Goal: Task Accomplishment & Management: Manage account settings

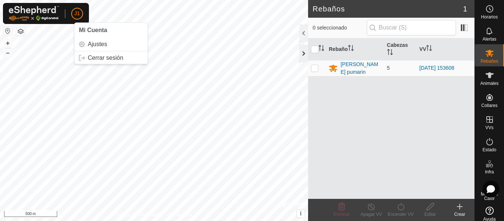
click at [305, 54] on div at bounding box center [303, 54] width 9 height 18
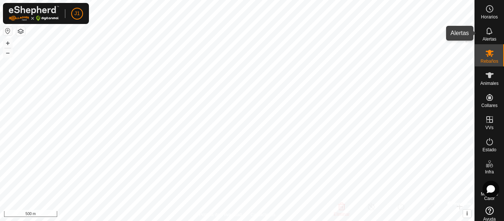
click at [486, 36] on es-notification-svg-icon at bounding box center [489, 31] width 13 height 12
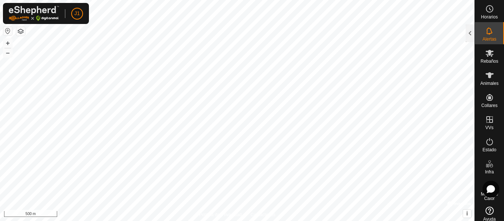
click at [485, 31] on icon at bounding box center [489, 31] width 9 height 9
click at [470, 30] on div at bounding box center [469, 33] width 9 height 18
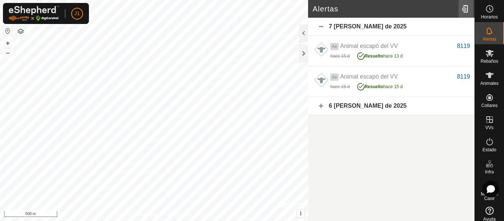
click at [466, 8] on div at bounding box center [465, 9] width 15 height 21
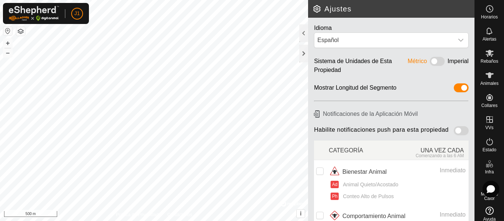
click at [332, 115] on h6 "Notificaciones de la Aplicación Móvil" at bounding box center [391, 113] width 160 height 13
click at [457, 132] on span at bounding box center [461, 130] width 15 height 9
click at [318, 173] on input "checkbox" at bounding box center [319, 170] width 7 height 7
checkbox input "true"
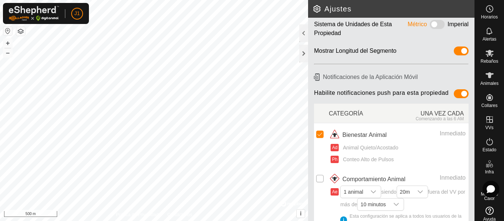
click at [320, 180] on input "Row Unselected" at bounding box center [319, 178] width 7 height 7
checkbox input "true"
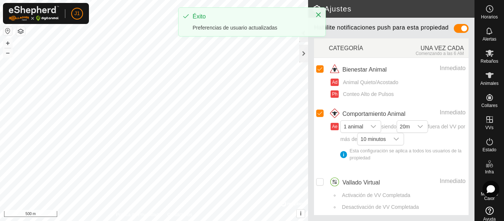
scroll to position [111, 0]
click at [320, 184] on input "Row Unselected" at bounding box center [319, 181] width 7 height 7
checkbox input "true"
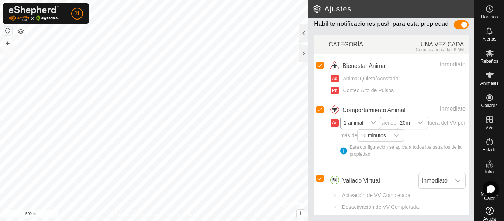
click at [374, 126] on icon "dropdown trigger" at bounding box center [373, 123] width 6 height 6
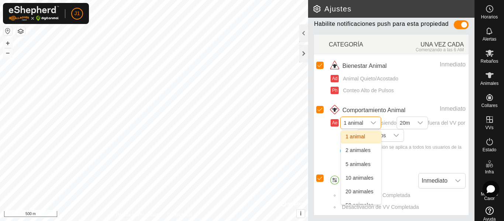
click at [374, 126] on icon "dropdown trigger" at bounding box center [373, 123] width 6 height 6
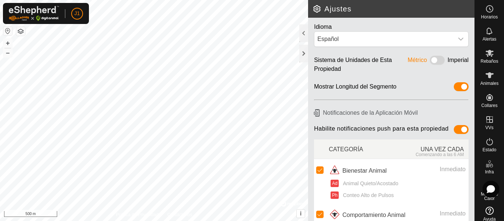
scroll to position [0, 0]
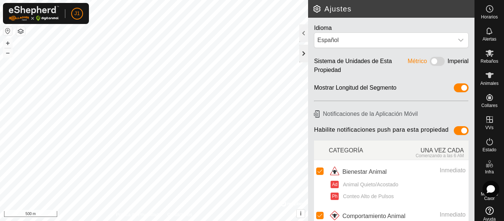
click at [303, 54] on div at bounding box center [303, 54] width 9 height 18
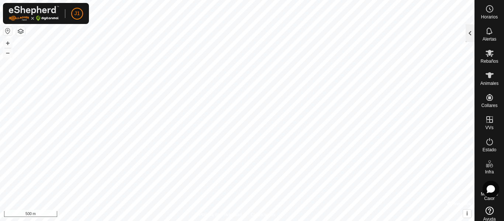
click at [471, 34] on div at bounding box center [469, 33] width 9 height 18
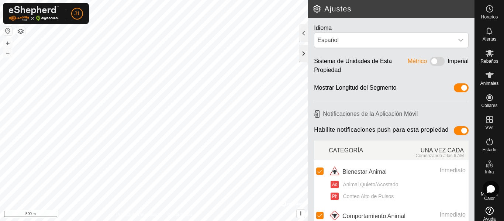
click at [299, 56] on div at bounding box center [303, 54] width 9 height 18
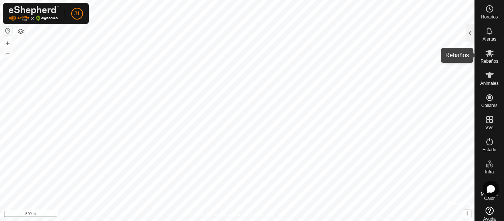
click at [485, 54] on icon at bounding box center [489, 53] width 9 height 9
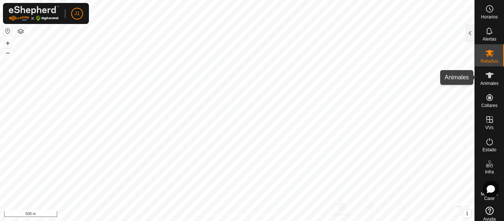
click at [487, 77] on icon at bounding box center [489, 75] width 8 height 6
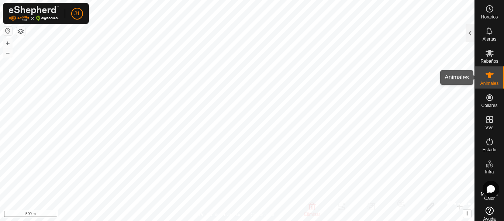
click at [476, 77] on div "Animales" at bounding box center [489, 77] width 29 height 22
click at [485, 79] on icon at bounding box center [489, 75] width 9 height 9
click at [469, 35] on div at bounding box center [469, 33] width 9 height 18
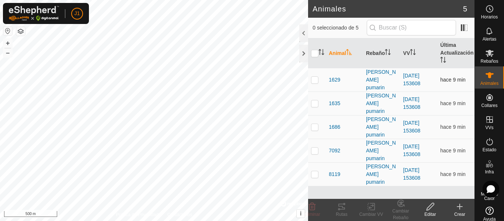
click at [315, 77] on p-checkbox at bounding box center [314, 80] width 7 height 6
checkbox input "true"
click at [314, 53] on input "checkbox" at bounding box center [314, 53] width 7 height 7
checkbox input "true"
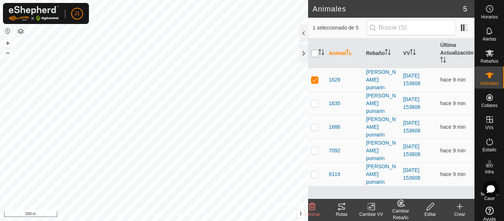
checkbox input "true"
click at [339, 205] on icon at bounding box center [341, 207] width 7 height 6
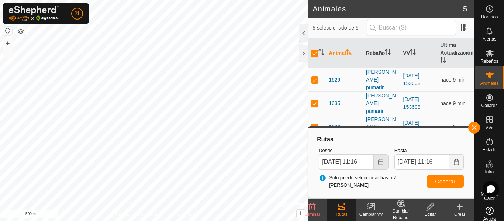
click at [380, 163] on icon "Choose Date" at bounding box center [381, 162] width 6 height 6
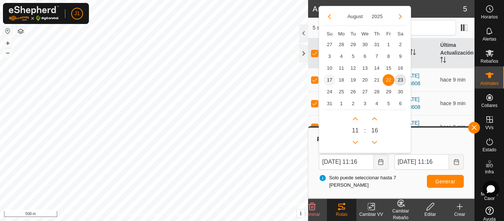
click at [330, 80] on span "17" at bounding box center [329, 80] width 12 height 12
type input "[DATE] 11:16"
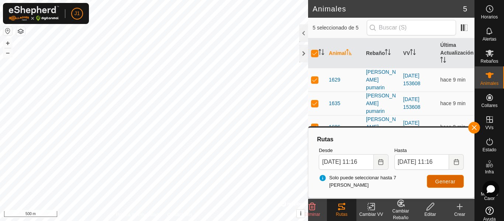
click at [440, 181] on span "Generar" at bounding box center [445, 182] width 20 height 6
click at [303, 55] on div at bounding box center [303, 54] width 9 height 18
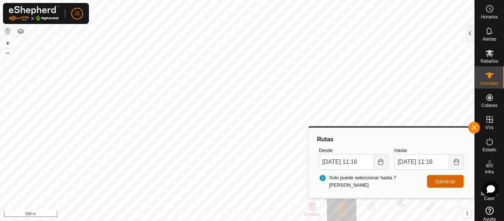
click at [437, 182] on span "Generar" at bounding box center [445, 182] width 20 height 6
click at [475, 125] on button "button" at bounding box center [474, 128] width 12 height 12
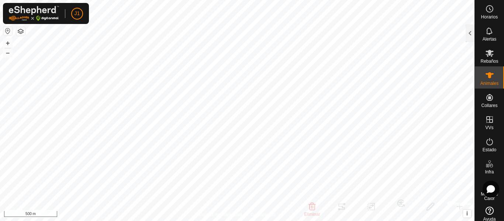
click at [259, 0] on html "J1 Horarios Alertas Rebaños Animales Collares VVs Estado Infra Mapa de Calor Ay…" at bounding box center [252, 110] width 504 height 221
click at [488, 80] on es-animals-svg-icon at bounding box center [489, 75] width 13 height 12
click at [488, 79] on icon at bounding box center [489, 75] width 9 height 9
click at [470, 41] on div at bounding box center [469, 33] width 9 height 18
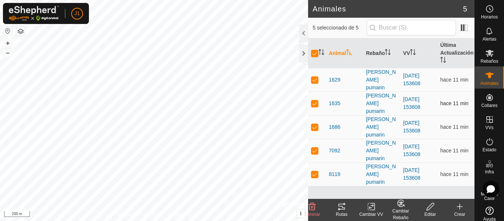
click at [316, 100] on p-checkbox at bounding box center [314, 103] width 7 height 6
checkbox input "false"
click at [316, 100] on p-checkbox at bounding box center [314, 103] width 7 height 6
checkbox input "true"
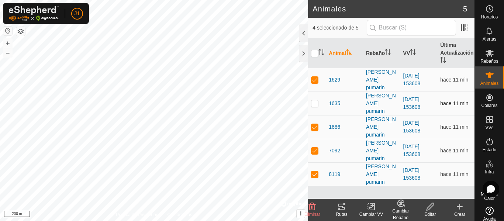
checkbox input "true"
click at [317, 100] on p-checkbox at bounding box center [314, 103] width 7 height 6
checkbox input "false"
click at [315, 124] on p-checkbox at bounding box center [314, 127] width 7 height 6
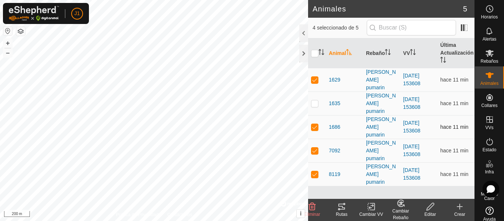
checkbox input "false"
click at [315, 148] on p-checkbox at bounding box center [314, 151] width 7 height 6
checkbox input "false"
click at [317, 171] on p-checkbox at bounding box center [314, 174] width 7 height 6
checkbox input "false"
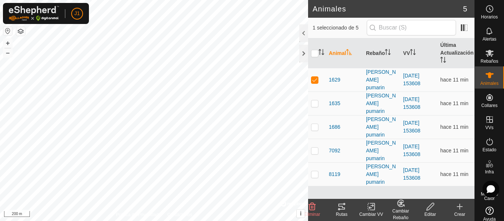
click at [342, 206] on icon at bounding box center [341, 207] width 7 height 6
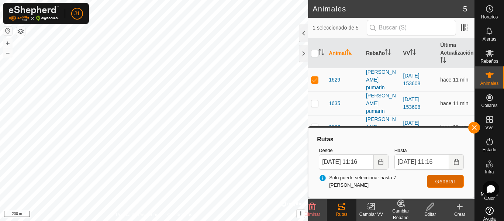
click at [448, 181] on span "Generar" at bounding box center [445, 182] width 20 height 6
click at [377, 162] on button "Choose Date" at bounding box center [381, 161] width 15 height 15
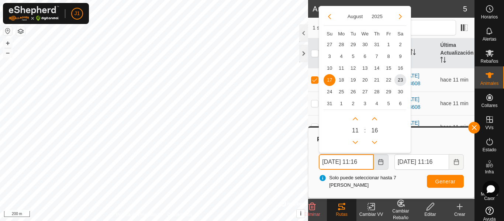
scroll to position [0, 3]
click at [387, 80] on span "22" at bounding box center [388, 80] width 12 height 12
type input "[DATE] 11:16"
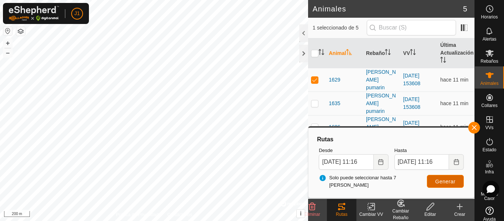
click at [440, 181] on span "Generar" at bounding box center [445, 182] width 20 height 6
click at [300, 56] on div at bounding box center [303, 54] width 9 height 18
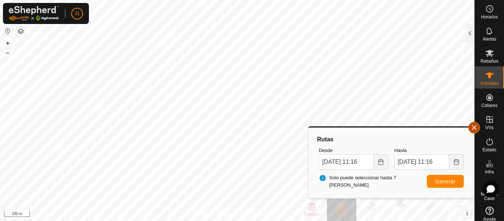
click at [473, 129] on button "button" at bounding box center [474, 128] width 12 height 12
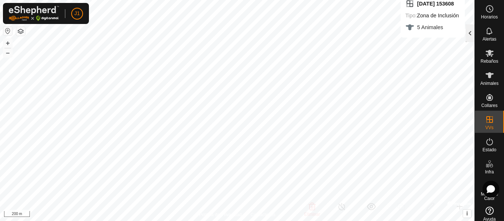
click at [466, 35] on div at bounding box center [469, 33] width 9 height 18
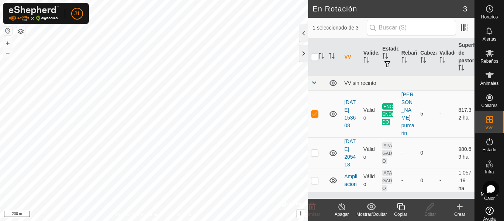
click at [303, 53] on div at bounding box center [303, 54] width 9 height 18
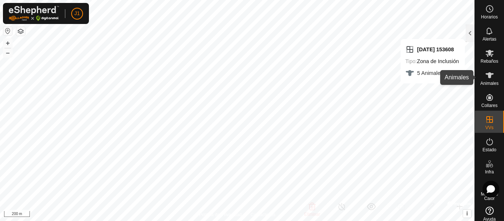
click at [485, 78] on icon at bounding box center [489, 75] width 9 height 9
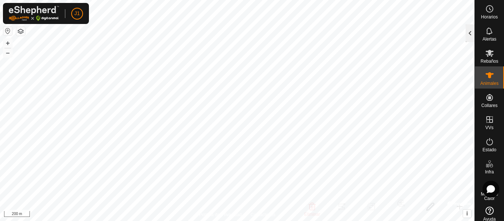
click at [468, 32] on div at bounding box center [469, 33] width 9 height 18
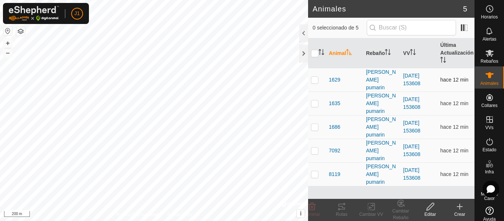
click at [316, 77] on p-checkbox at bounding box center [314, 80] width 7 height 6
click at [342, 211] on icon at bounding box center [341, 206] width 9 height 9
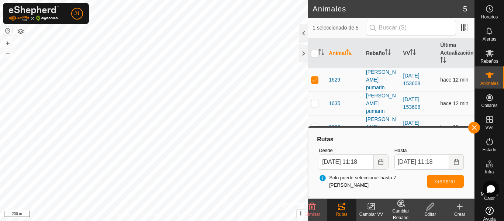
click at [313, 78] on p-checkbox at bounding box center [314, 80] width 7 height 6
checkbox input "false"
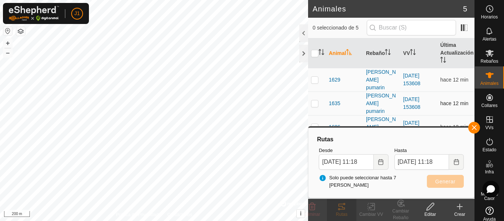
click at [344, 91] on tr "1635 [PERSON_NAME] pumarin [DATE] 153608 hace 12 min" at bounding box center [391, 103] width 166 height 24
click at [314, 100] on p-checkbox at bounding box center [314, 103] width 7 height 6
checkbox input "true"
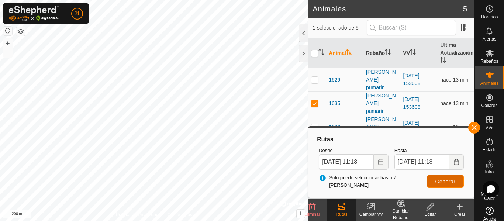
click at [433, 181] on button "Generar" at bounding box center [445, 181] width 37 height 13
click at [306, 52] on div at bounding box center [303, 54] width 9 height 18
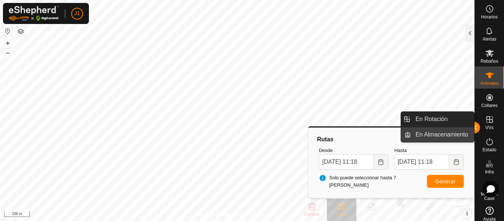
click at [471, 128] on link "En Almacenamiento" at bounding box center [442, 134] width 63 height 15
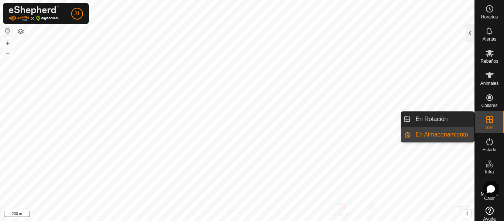
click at [488, 118] on icon at bounding box center [489, 119] width 9 height 9
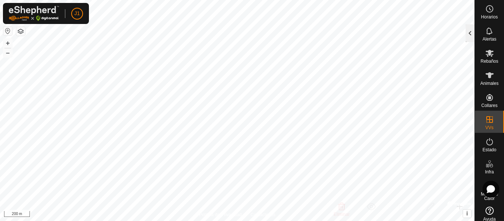
click at [469, 31] on div at bounding box center [469, 33] width 9 height 18
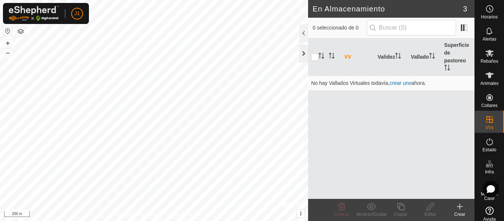
click at [303, 52] on div at bounding box center [303, 54] width 9 height 18
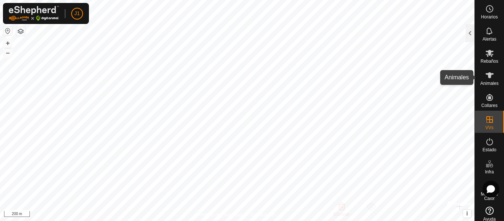
click at [485, 77] on icon at bounding box center [489, 75] width 8 height 6
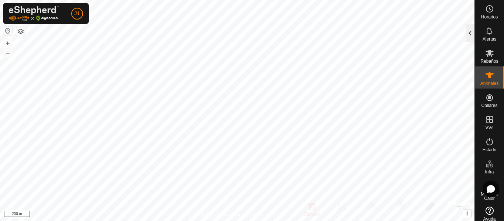
click at [469, 33] on div at bounding box center [469, 33] width 9 height 18
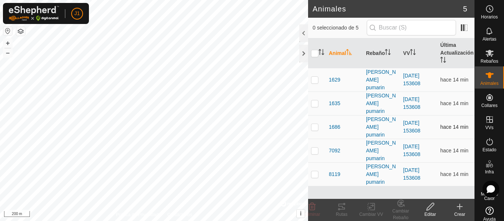
click at [315, 124] on p-checkbox at bounding box center [314, 127] width 7 height 6
click at [340, 204] on icon at bounding box center [341, 207] width 7 height 6
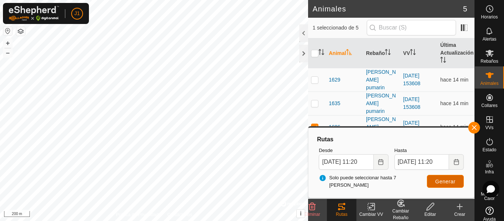
click at [443, 181] on span "Generar" at bounding box center [445, 182] width 20 height 6
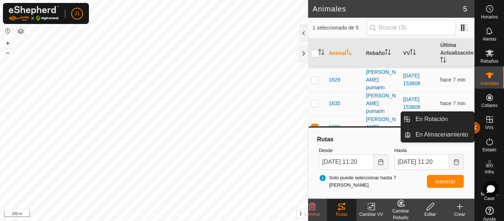
click at [477, 130] on button "button" at bounding box center [474, 128] width 12 height 12
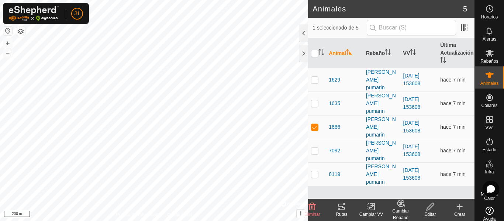
click at [315, 124] on p-checkbox at bounding box center [314, 127] width 7 height 6
checkbox input "false"
click at [314, 171] on p-checkbox at bounding box center [314, 174] width 7 height 6
checkbox input "true"
click at [343, 207] on icon at bounding box center [341, 206] width 9 height 9
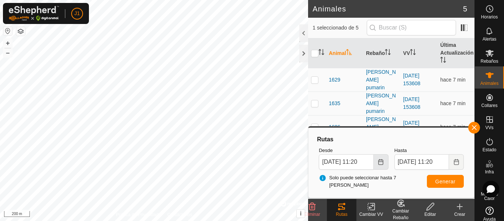
click at [380, 160] on icon "Choose Date" at bounding box center [380, 162] width 5 height 6
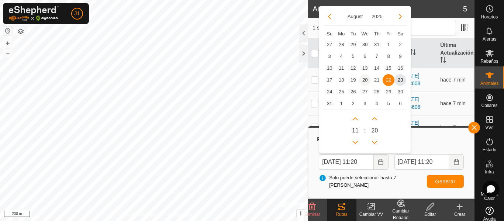
click at [363, 79] on span "20" at bounding box center [365, 80] width 12 height 12
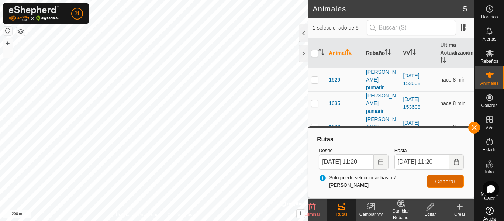
click at [435, 179] on span "Generar" at bounding box center [445, 182] width 20 height 6
click at [382, 160] on icon "Choose Date" at bounding box center [380, 162] width 5 height 6
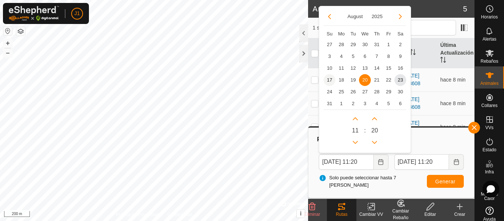
click at [328, 80] on span "17" at bounding box center [329, 80] width 12 height 12
type input "[DATE] 11:20"
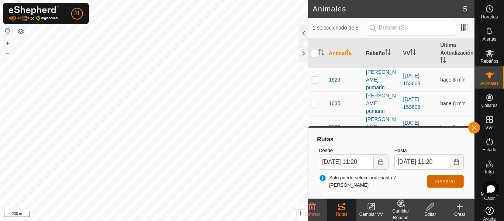
click at [442, 183] on span "Generar" at bounding box center [445, 182] width 20 height 6
click at [315, 77] on p-checkbox at bounding box center [314, 80] width 7 height 6
checkbox input "true"
click at [436, 184] on span "Generar" at bounding box center [445, 182] width 20 height 6
click at [471, 131] on button "button" at bounding box center [474, 128] width 12 height 12
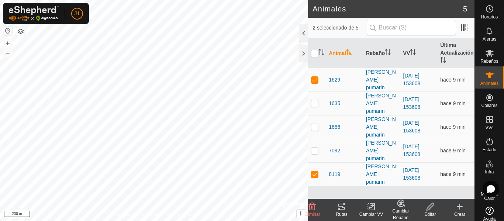
click at [315, 171] on p-checkbox at bounding box center [314, 174] width 7 height 6
checkbox input "false"
click at [340, 205] on icon at bounding box center [341, 206] width 9 height 9
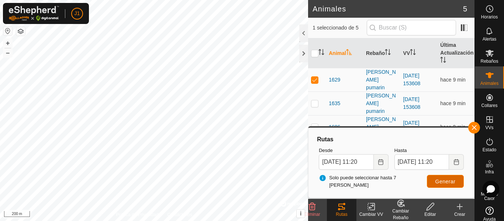
click at [436, 183] on span "Generar" at bounding box center [445, 182] width 20 height 6
click at [316, 100] on p-checkbox at bounding box center [314, 103] width 7 height 6
checkbox input "true"
click at [314, 77] on p-checkbox at bounding box center [314, 80] width 7 height 6
checkbox input "false"
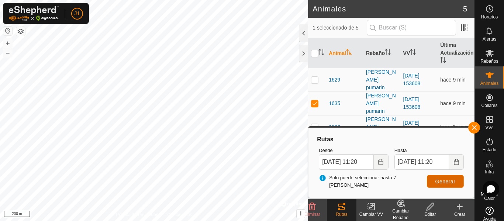
click at [439, 180] on span "Generar" at bounding box center [445, 182] width 20 height 6
click at [315, 100] on p-checkbox at bounding box center [314, 103] width 7 height 6
checkbox input "false"
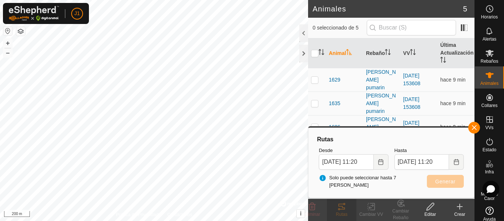
click at [313, 124] on p-checkbox at bounding box center [314, 127] width 7 height 6
checkbox input "true"
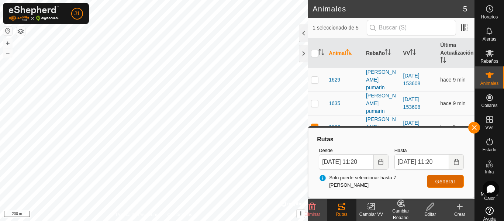
click at [438, 179] on span "Generar" at bounding box center [445, 182] width 20 height 6
click at [315, 148] on p-checkbox at bounding box center [314, 151] width 7 height 6
checkbox input "true"
click at [313, 115] on td at bounding box center [317, 127] width 18 height 24
checkbox input "false"
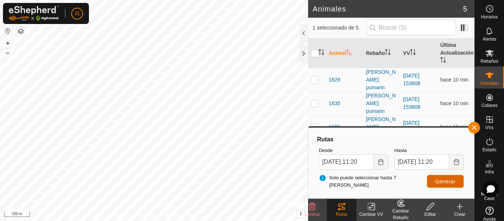
click at [436, 183] on span "Generar" at bounding box center [445, 182] width 20 height 6
click at [476, 129] on button "button" at bounding box center [474, 128] width 12 height 12
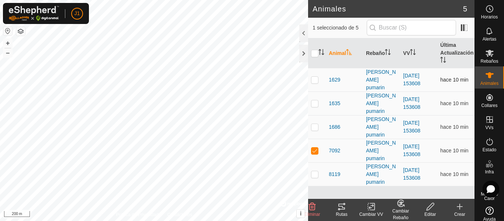
click at [316, 77] on p-checkbox at bounding box center [314, 80] width 7 height 6
checkbox input "true"
click at [314, 100] on p-checkbox at bounding box center [314, 103] width 7 height 6
checkbox input "true"
click at [312, 124] on p-checkbox at bounding box center [314, 127] width 7 height 6
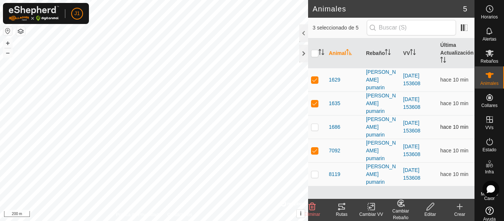
checkbox input "true"
click at [316, 171] on p-checkbox at bounding box center [314, 174] width 7 height 6
checkbox input "true"
click at [339, 207] on icon at bounding box center [341, 206] width 9 height 9
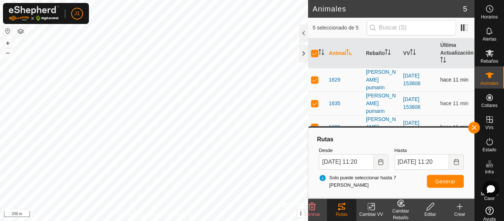
click at [313, 77] on p-checkbox at bounding box center [314, 80] width 7 height 6
checkbox input "false"
click at [313, 100] on p-checkbox at bounding box center [314, 103] width 7 height 6
checkbox input "false"
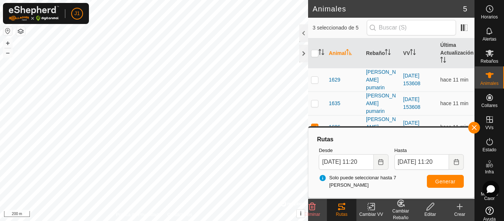
drag, startPoint x: 313, startPoint y: 107, endPoint x: 313, endPoint y: 117, distance: 9.6
click at [313, 124] on p-checkbox at bounding box center [314, 127] width 7 height 6
checkbox input "false"
click at [315, 148] on p-checkbox at bounding box center [314, 151] width 7 height 6
checkbox input "false"
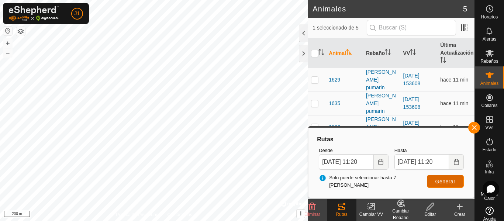
click at [447, 180] on span "Generar" at bounding box center [445, 182] width 20 height 6
click at [475, 129] on button "button" at bounding box center [474, 128] width 12 height 12
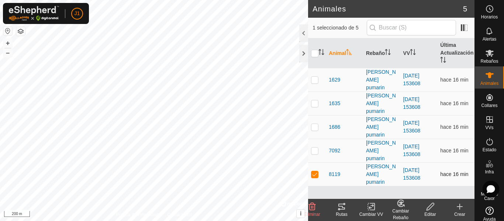
click at [310, 162] on td at bounding box center [317, 174] width 18 height 24
checkbox input "false"
click at [313, 77] on p-checkbox at bounding box center [314, 80] width 7 height 6
click at [344, 205] on icon at bounding box center [344, 204] width 2 height 2
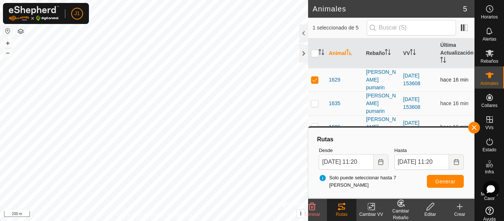
click at [313, 77] on p-checkbox at bounding box center [314, 80] width 7 height 6
checkbox input "false"
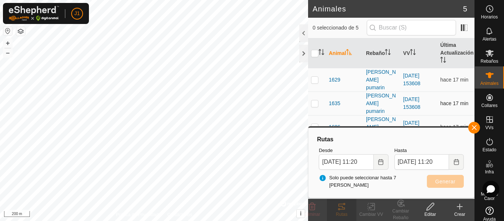
click at [315, 100] on p-checkbox at bounding box center [314, 103] width 7 height 6
checkbox input "true"
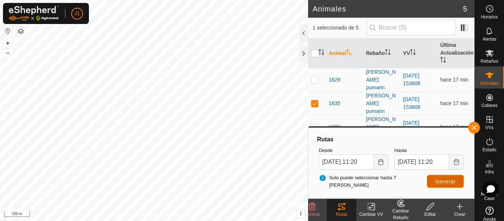
click at [440, 181] on span "Generar" at bounding box center [445, 182] width 20 height 6
click at [316, 124] on p-checkbox at bounding box center [314, 127] width 7 height 6
checkbox input "true"
click at [313, 100] on p-checkbox at bounding box center [314, 103] width 7 height 6
checkbox input "false"
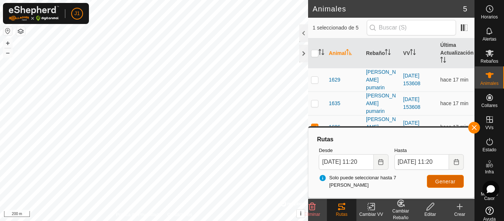
click at [441, 184] on span "Generar" at bounding box center [445, 182] width 20 height 6
click at [468, 128] on button "button" at bounding box center [474, 128] width 12 height 12
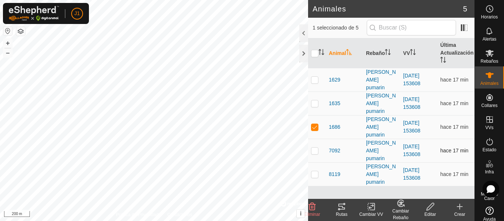
click at [313, 148] on p-checkbox at bounding box center [314, 151] width 7 height 6
checkbox input "true"
click at [313, 115] on td at bounding box center [317, 127] width 18 height 24
checkbox input "false"
click at [342, 208] on icon at bounding box center [341, 206] width 9 height 9
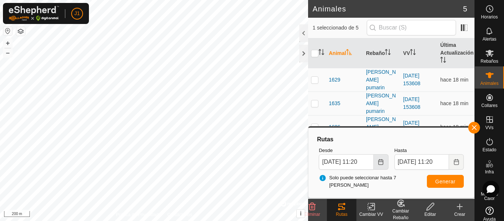
click at [377, 162] on button "Choose Date" at bounding box center [381, 161] width 15 height 15
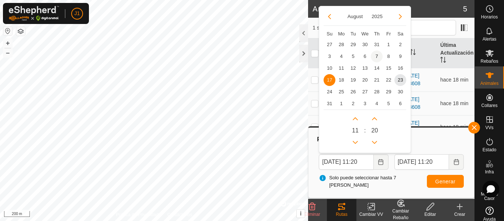
click at [374, 55] on span "7" at bounding box center [377, 57] width 12 height 12
type input "[DATE] 11:20"
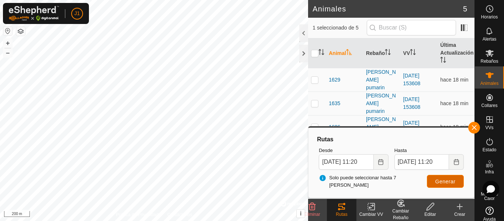
click at [442, 182] on span "Generar" at bounding box center [445, 182] width 20 height 6
click at [471, 133] on div "Rutas Desde [DATE] 11:20 Hasta [DATE] 11:20 Solo puede seleccionar hasta 7 [PER…" at bounding box center [391, 163] width 160 height 64
click at [472, 128] on button "button" at bounding box center [474, 128] width 12 height 12
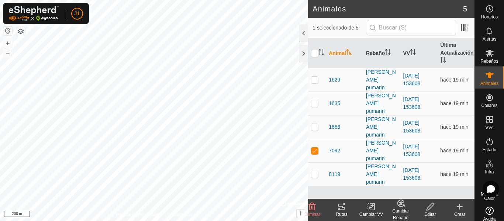
click at [375, 8] on h2 "Animales" at bounding box center [387, 8] width 150 height 9
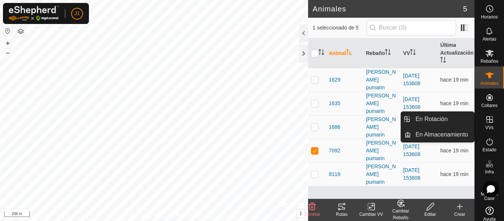
click at [488, 118] on icon at bounding box center [489, 119] width 9 height 9
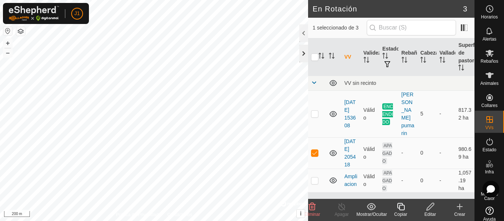
click at [306, 49] on div at bounding box center [303, 54] width 9 height 18
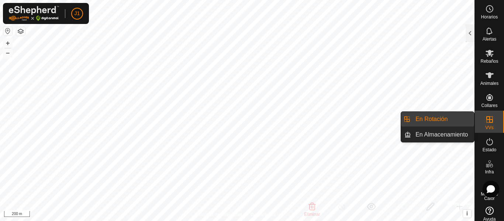
click at [486, 120] on icon at bounding box center [489, 119] width 7 height 7
click at [457, 137] on link "En Almacenamiento" at bounding box center [442, 134] width 63 height 15
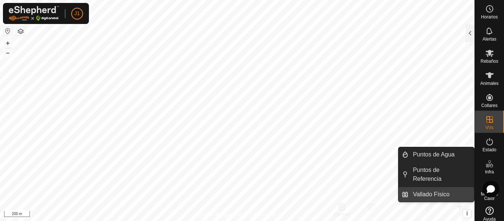
click at [433, 194] on link "Vallado Físico" at bounding box center [441, 194] width 66 height 15
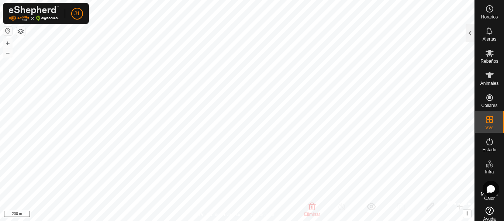
checkbox input "true"
checkbox input "false"
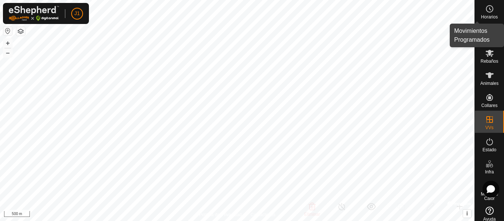
click at [483, 12] on es-schedule-vp-svg-icon at bounding box center [489, 9] width 13 height 12
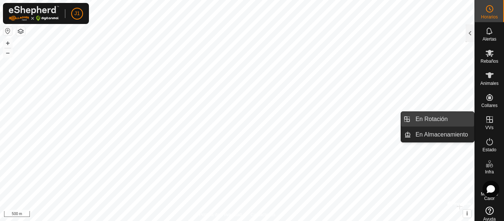
click at [438, 120] on link "En Rotación" at bounding box center [442, 119] width 63 height 15
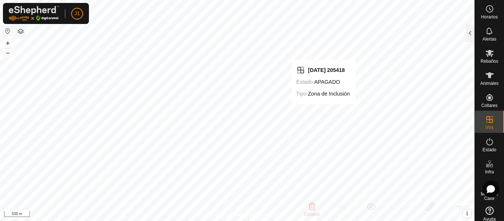
checkbox input "false"
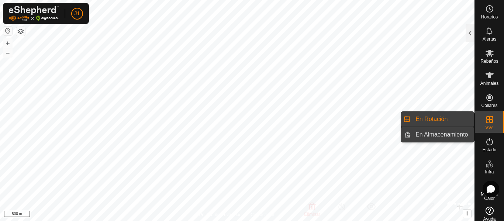
click at [439, 136] on link "En Almacenamiento" at bounding box center [442, 134] width 63 height 15
click at [443, 121] on link "En Rotación" at bounding box center [442, 119] width 63 height 15
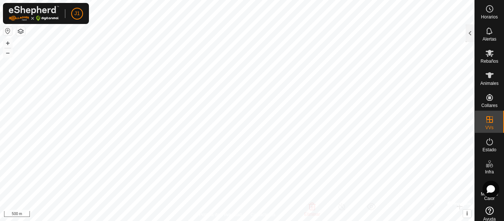
checkbox input "true"
checkbox input "false"
checkbox input "true"
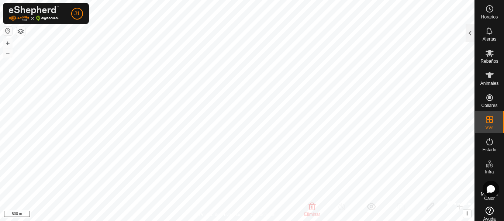
checkbox input "true"
checkbox input "false"
click at [485, 60] on span "Rebaños" at bounding box center [489, 61] width 18 height 4
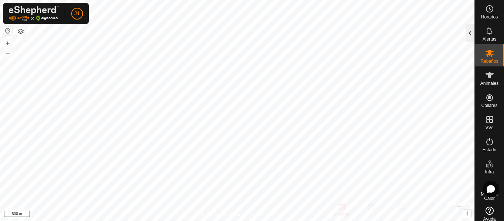
click at [468, 34] on div at bounding box center [469, 33] width 9 height 18
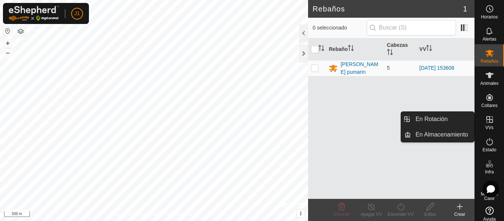
click at [488, 115] on icon at bounding box center [489, 119] width 9 height 9
click at [457, 132] on link "En Almacenamiento" at bounding box center [442, 134] width 63 height 15
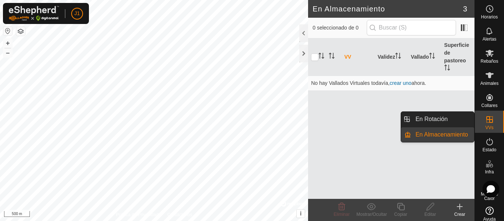
click at [457, 132] on link "En Almacenamiento" at bounding box center [442, 134] width 63 height 15
click at [455, 121] on link "En Rotación" at bounding box center [442, 119] width 63 height 15
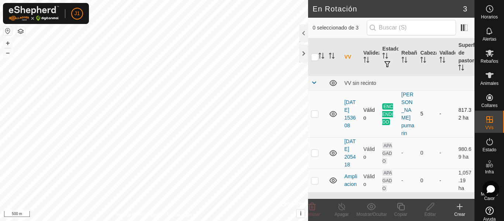
click at [316, 111] on p-checkbox at bounding box center [314, 114] width 7 height 6
click at [315, 112] on p-checkbox at bounding box center [314, 114] width 7 height 6
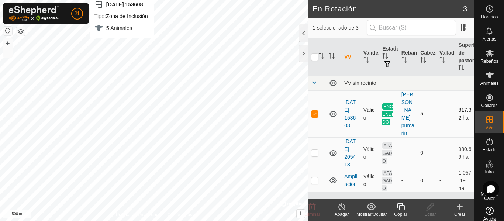
checkbox input "false"
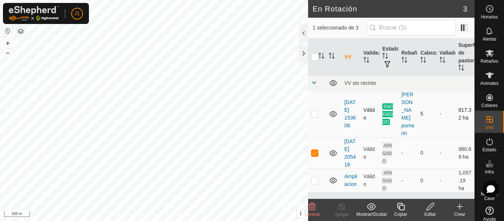
checkbox input "false"
checkbox input "true"
checkbox input "false"
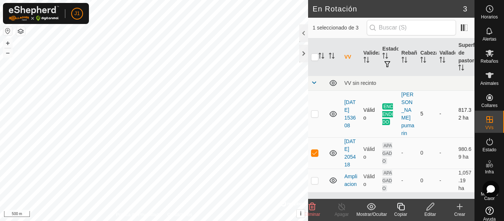
checkbox input "false"
checkbox input "true"
checkbox input "false"
click at [311, 111] on p-checkbox at bounding box center [314, 114] width 7 height 6
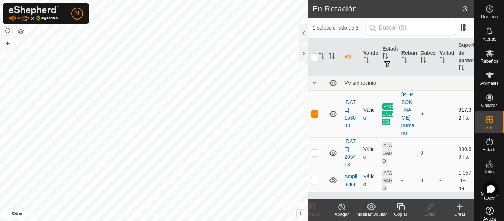
checkbox input "false"
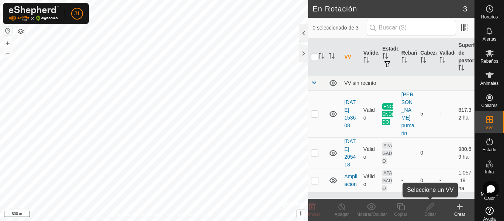
click at [431, 208] on icon at bounding box center [430, 206] width 9 height 9
click at [315, 150] on p-checkbox at bounding box center [314, 153] width 7 height 6
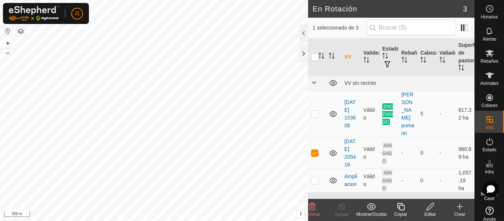
click at [313, 209] on icon at bounding box center [312, 206] width 9 height 9
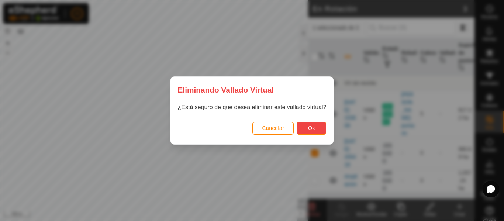
click at [310, 130] on span "Ok" at bounding box center [311, 128] width 7 height 6
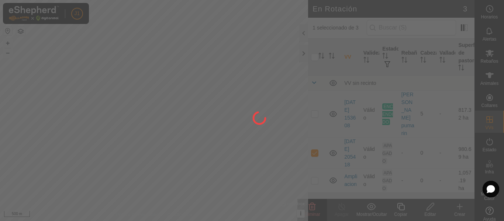
checkbox input "false"
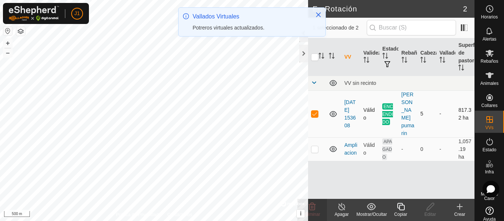
click at [315, 111] on p-checkbox at bounding box center [314, 114] width 7 height 6
checkbox input "false"
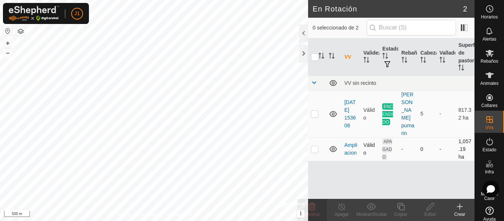
click at [312, 146] on p-checkbox at bounding box center [314, 149] width 7 height 6
click at [313, 146] on p-checkbox at bounding box center [314, 149] width 7 height 6
checkbox input "false"
click at [316, 111] on p-checkbox at bounding box center [314, 114] width 7 height 6
checkbox input "true"
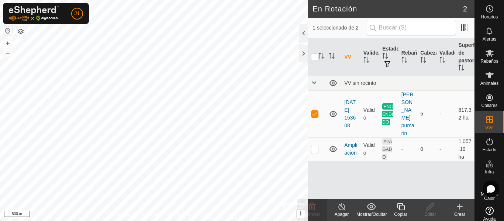
click at [340, 207] on icon at bounding box center [341, 206] width 9 height 9
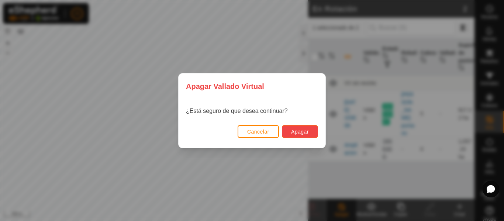
click at [308, 129] on span "Apagar" at bounding box center [300, 132] width 18 height 6
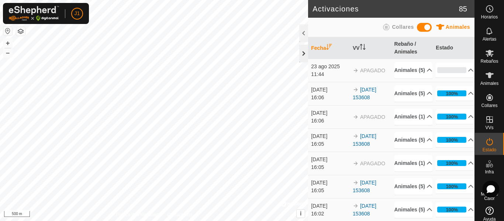
click at [300, 52] on div at bounding box center [303, 54] width 9 height 18
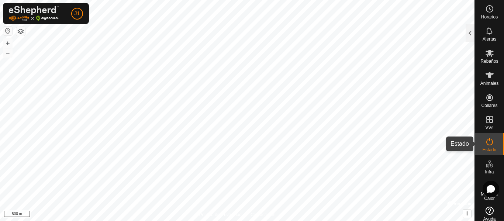
click at [486, 139] on icon at bounding box center [489, 141] width 7 height 7
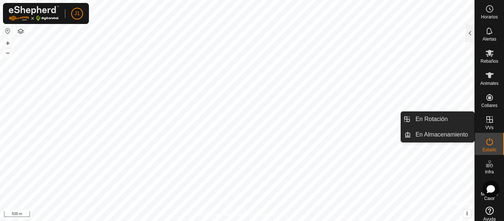
click at [486, 120] on icon at bounding box center [489, 119] width 7 height 7
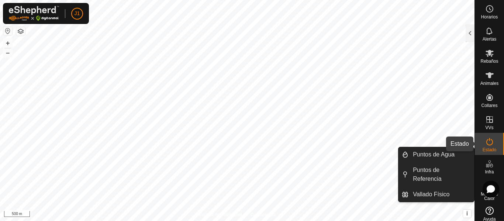
click at [488, 140] on icon at bounding box center [489, 141] width 9 height 9
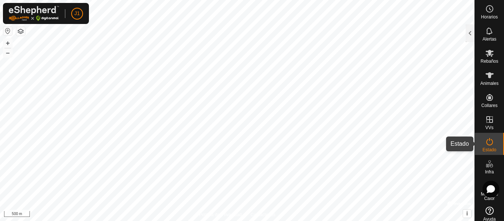
click at [486, 144] on icon at bounding box center [489, 141] width 9 height 9
click at [471, 38] on div at bounding box center [469, 33] width 9 height 18
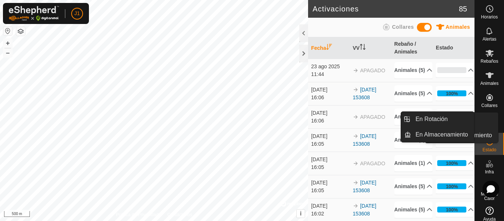
click at [482, 148] on span "Estado" at bounding box center [489, 150] width 14 height 4
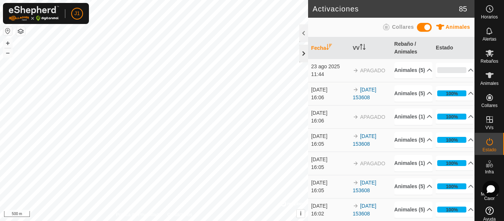
click at [304, 57] on div at bounding box center [303, 54] width 9 height 18
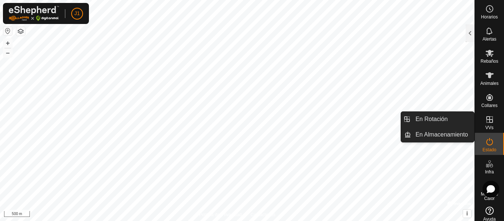
click at [485, 124] on icon at bounding box center [489, 119] width 9 height 9
click at [448, 119] on link "En Rotación" at bounding box center [442, 119] width 63 height 15
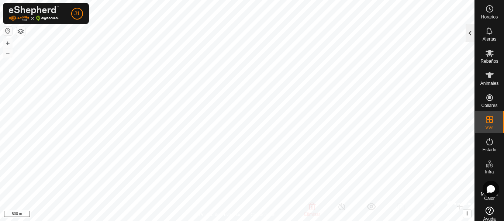
click at [465, 36] on div at bounding box center [469, 33] width 9 height 18
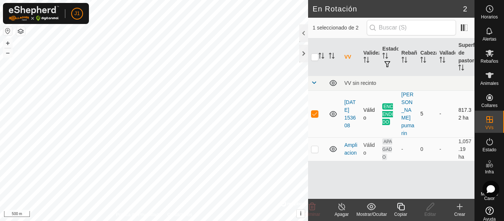
click at [316, 113] on td at bounding box center [317, 113] width 18 height 47
checkbox input "false"
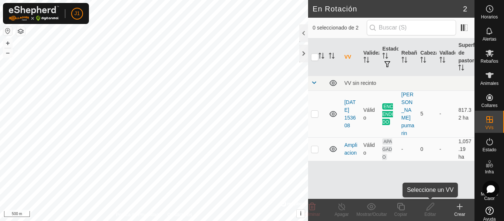
click at [431, 212] on div "Editar" at bounding box center [430, 214] width 30 height 7
click at [458, 207] on icon at bounding box center [459, 207] width 5 height 0
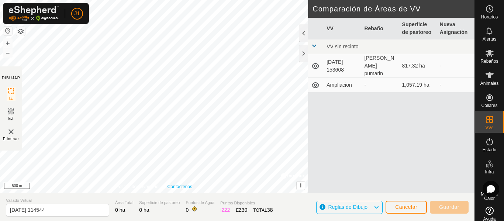
click at [180, 188] on link "Contáctenos" at bounding box center [179, 186] width 25 height 7
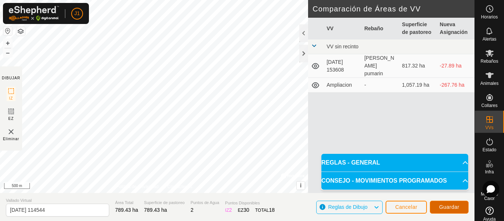
click at [447, 206] on span "Guardar" at bounding box center [449, 207] width 20 height 6
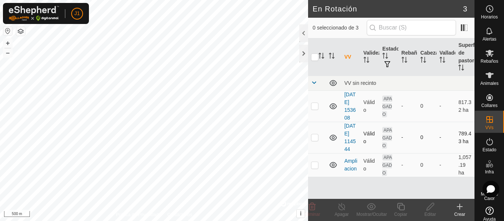
click at [312, 140] on p-checkbox at bounding box center [314, 137] width 7 height 6
checkbox input "true"
click at [304, 52] on div at bounding box center [303, 54] width 9 height 18
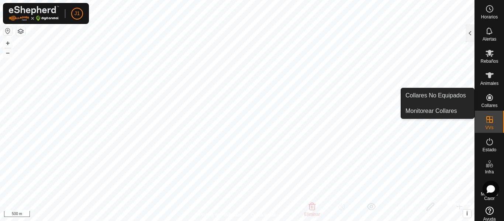
click at [488, 101] on icon at bounding box center [489, 97] width 9 height 9
drag, startPoint x: 482, startPoint y: 95, endPoint x: 482, endPoint y: 101, distance: 5.5
click at [483, 101] on es-neckbands-svg-icon at bounding box center [489, 97] width 13 height 12
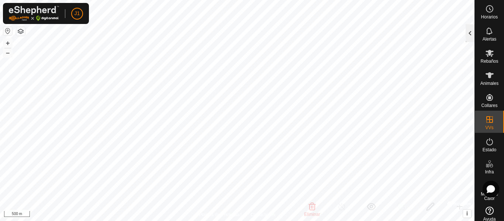
click at [469, 35] on div at bounding box center [469, 33] width 9 height 18
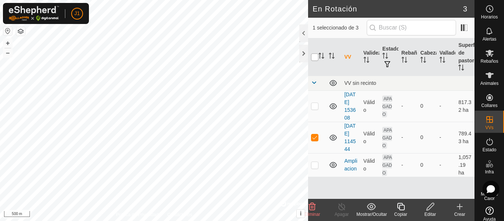
click at [313, 59] on input "checkbox" at bounding box center [314, 56] width 7 height 7
checkbox input "true"
click at [313, 59] on input "checkbox" at bounding box center [314, 56] width 7 height 7
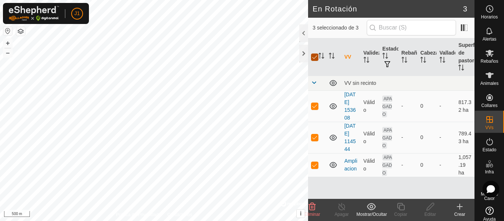
checkbox input "false"
click at [315, 153] on td at bounding box center [317, 137] width 18 height 31
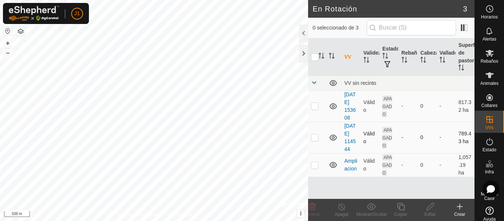
checkbox input "true"
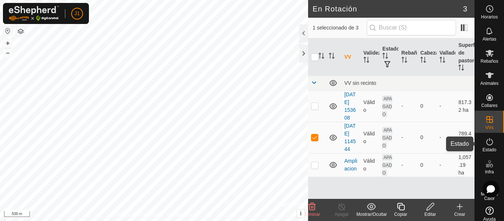
click at [487, 146] on es-activation-svg-icon at bounding box center [489, 142] width 13 height 12
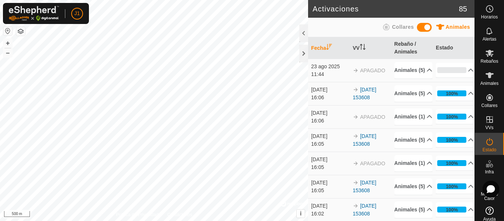
click at [485, 143] on icon at bounding box center [489, 141] width 9 height 9
click at [445, 74] on p-accordion-header "0%" at bounding box center [455, 70] width 38 height 15
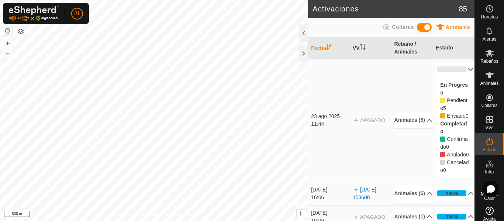
click at [445, 74] on p-accordion-header "0%" at bounding box center [455, 69] width 38 height 15
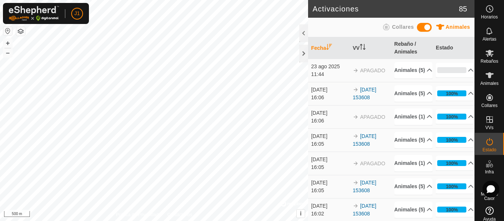
click at [362, 72] on span "APAGADO" at bounding box center [372, 70] width 25 height 6
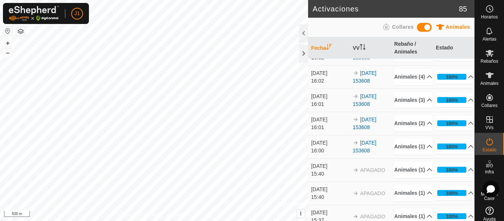
scroll to position [111, 0]
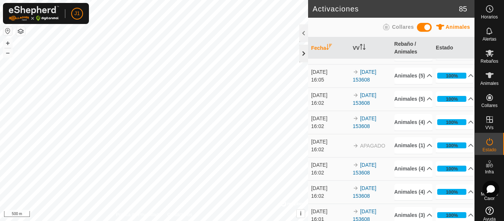
click at [305, 48] on div at bounding box center [303, 54] width 9 height 18
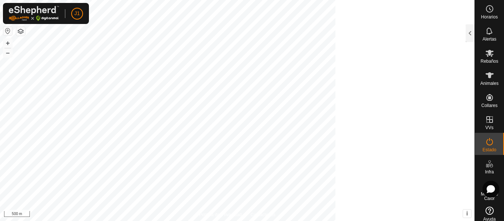
scroll to position [309, 0]
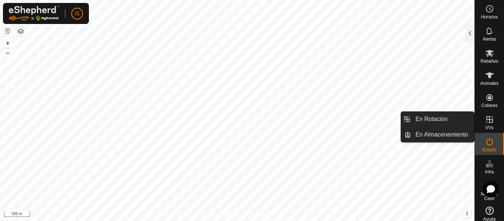
click at [485, 125] on span "VVs" at bounding box center [489, 127] width 8 height 4
click at [457, 118] on link "En Rotación" at bounding box center [442, 119] width 63 height 15
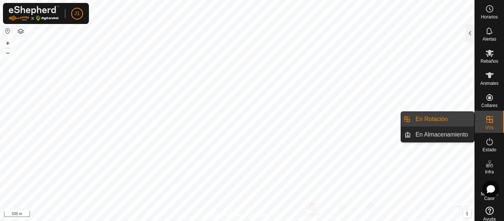
click at [457, 118] on link "En Rotación" at bounding box center [442, 119] width 63 height 15
click at [450, 130] on link "En Almacenamiento" at bounding box center [442, 134] width 63 height 15
click at [452, 121] on link "En Rotación" at bounding box center [442, 119] width 63 height 15
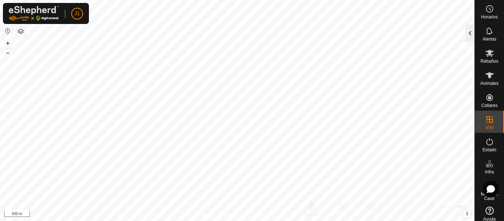
click at [471, 38] on div at bounding box center [469, 33] width 9 height 18
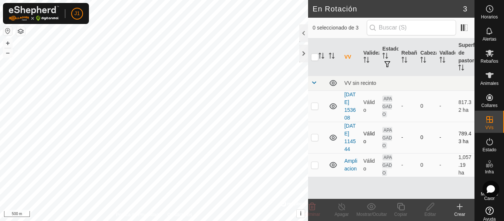
click at [316, 140] on p-checkbox at bounding box center [314, 137] width 7 height 6
checkbox input "true"
click at [300, 55] on div at bounding box center [303, 54] width 9 height 18
